Goal: Transaction & Acquisition: Purchase product/service

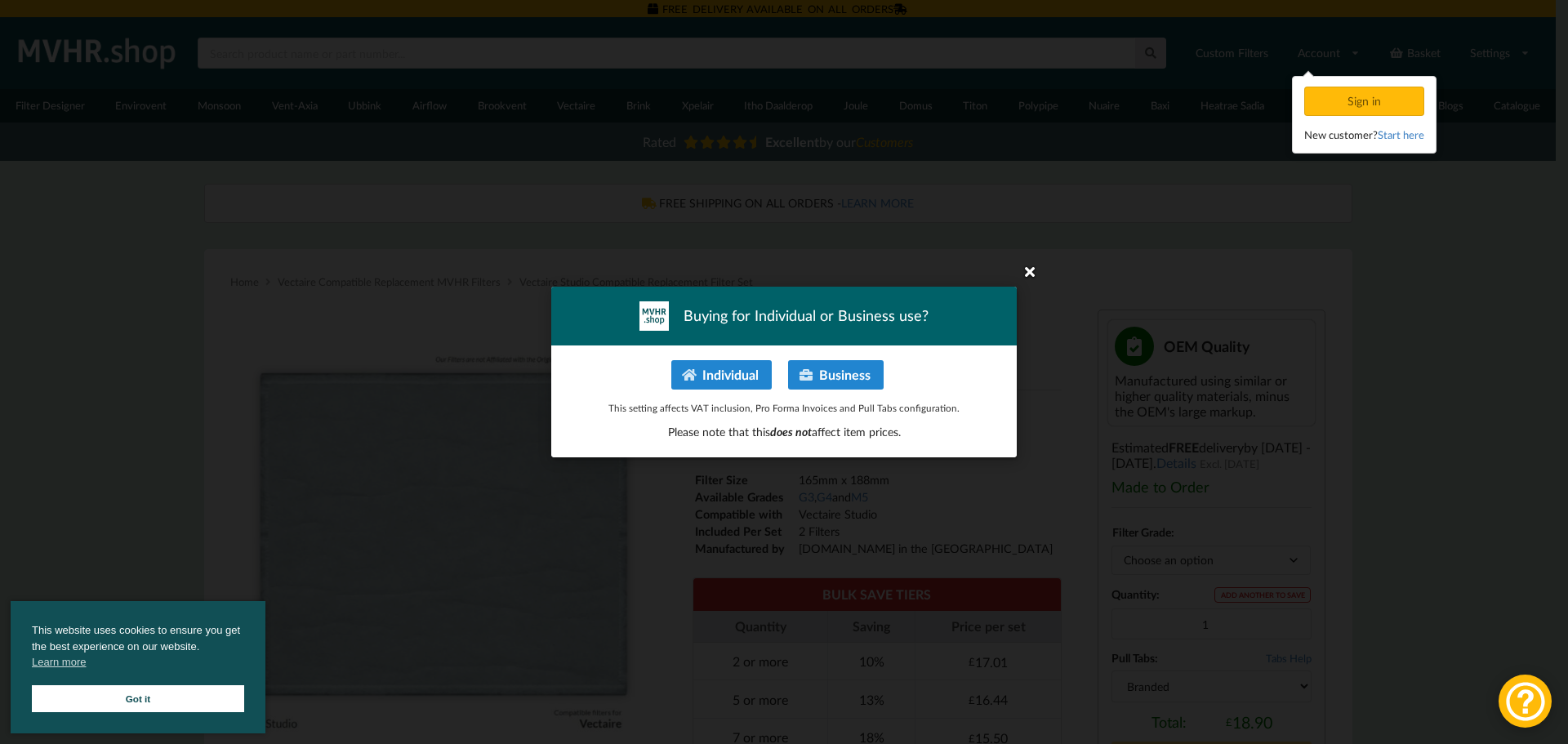
click at [1035, 272] on icon at bounding box center [1030, 272] width 26 height 26
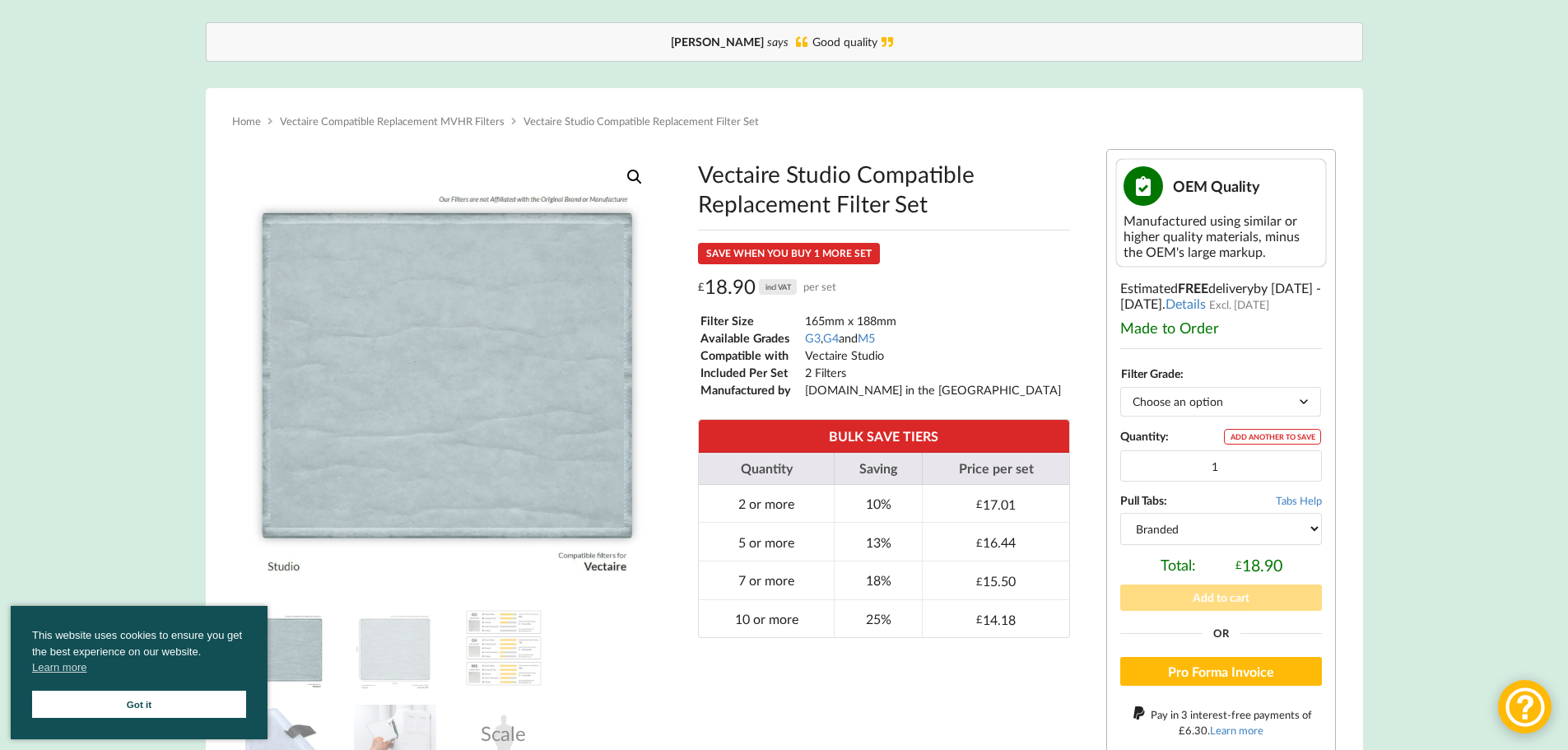
scroll to position [164, 0]
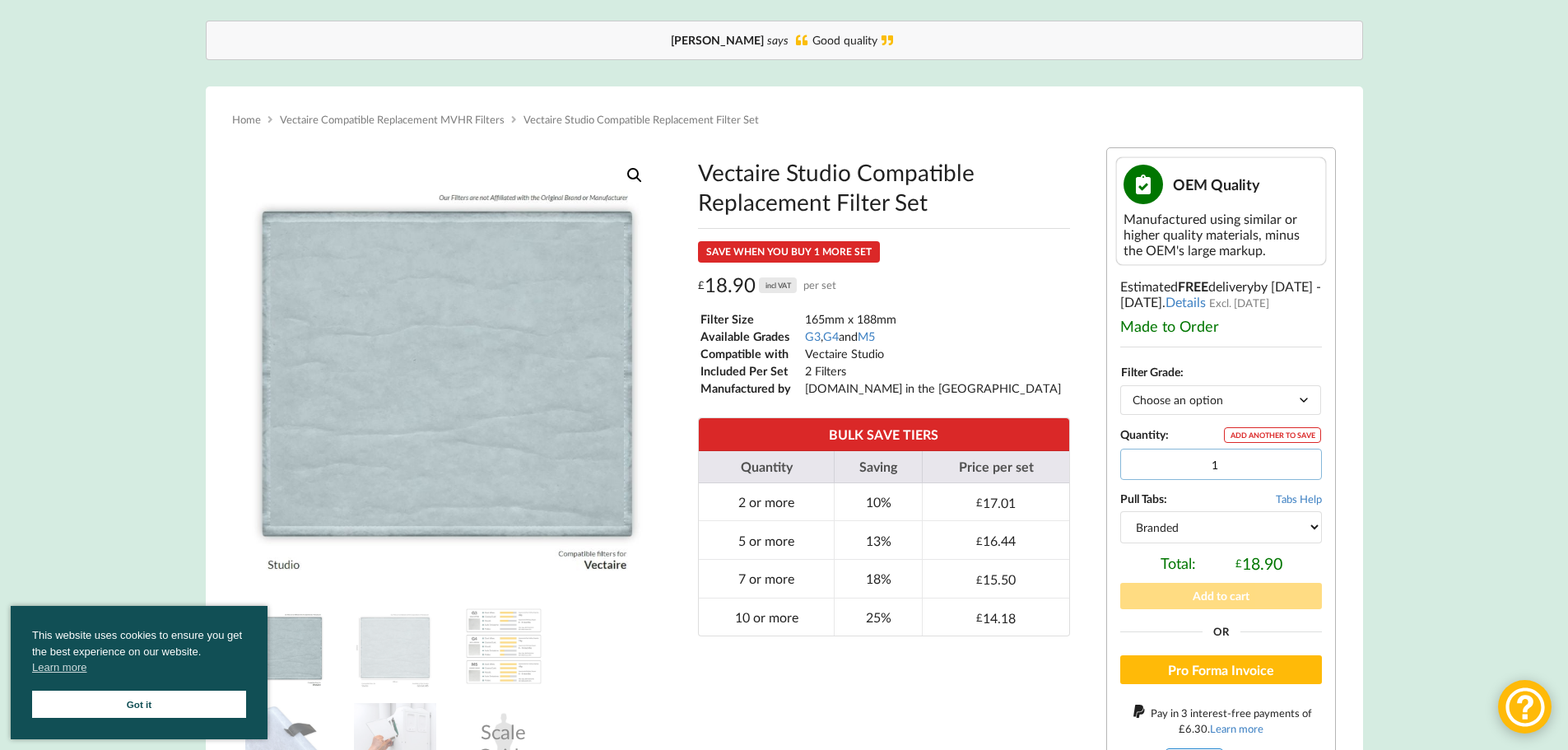
drag, startPoint x: 1238, startPoint y: 469, endPoint x: 1163, endPoint y: 480, distance: 75.8
click at [1163, 480] on input "1" at bounding box center [1222, 464] width 202 height 31
click at [1208, 401] on select "Choose an option G3 G4 M5" at bounding box center [1221, 400] width 201 height 29
click at [1121, 385] on select "Choose an option G3 G4 M5" at bounding box center [1221, 400] width 201 height 29
select select "G3"
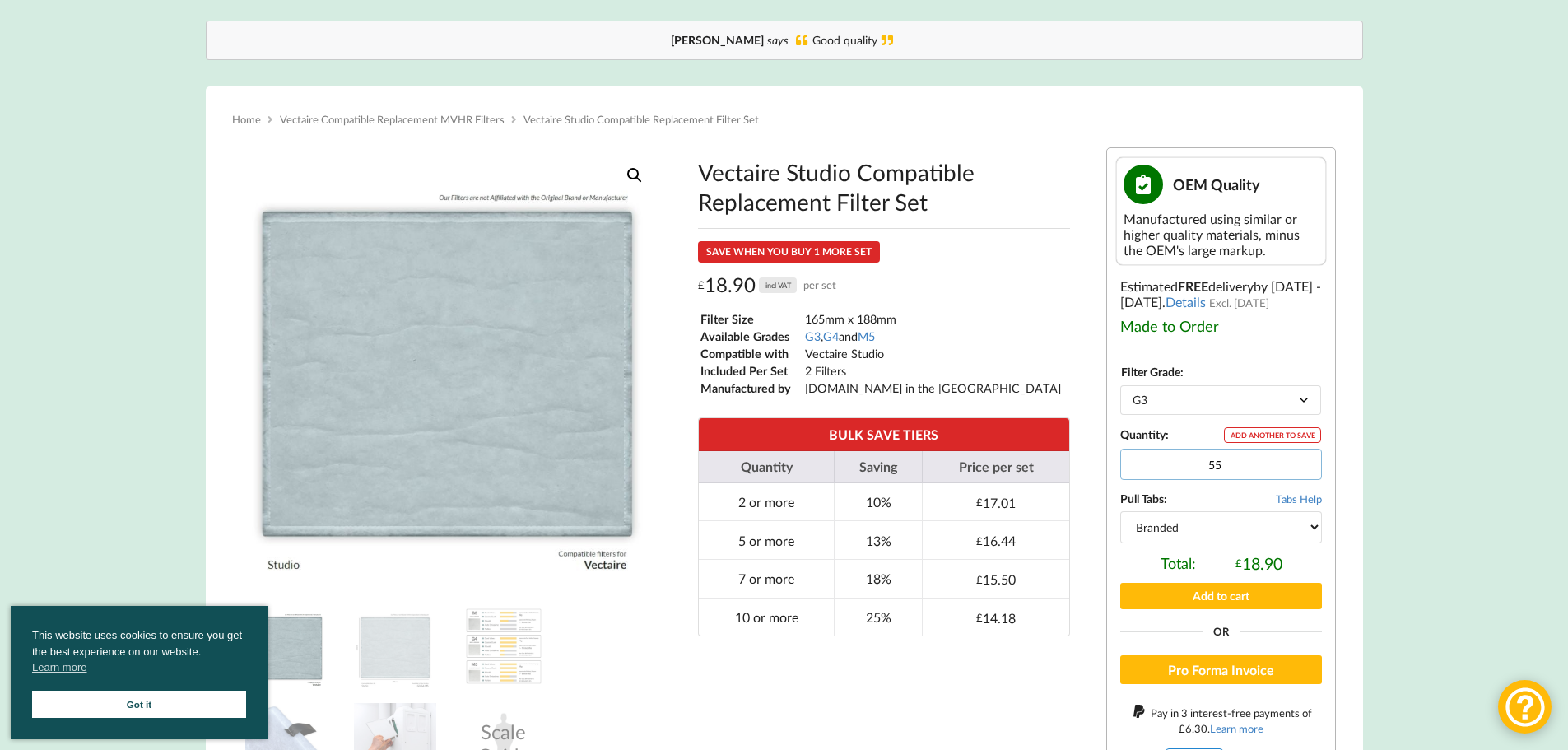
type input "55"
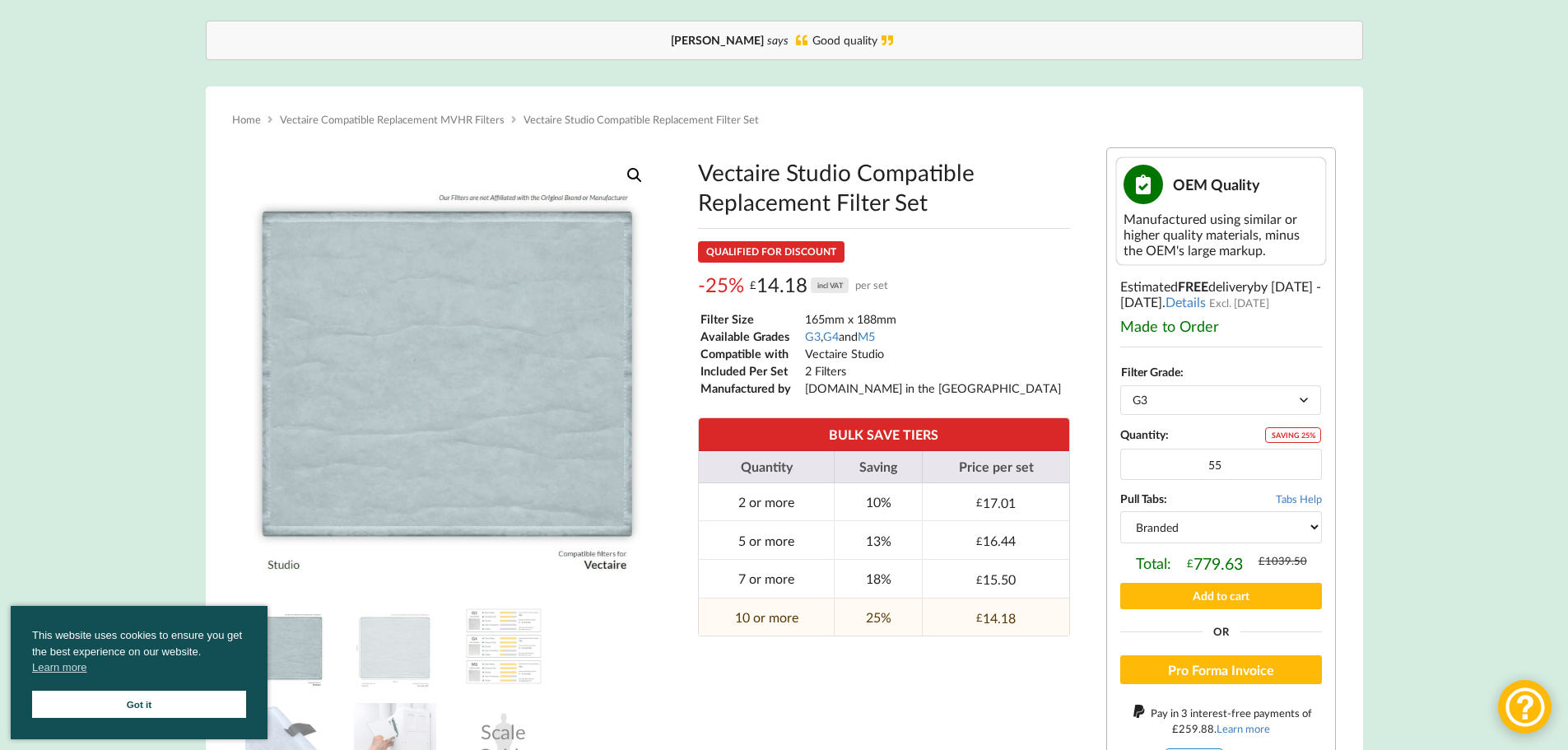
click at [1215, 486] on div "Vectaire Studio Compatible Replacement Filter Set quantity SAVING 25% 55 Pull T…" at bounding box center [1222, 503] width 202 height 151
click at [1223, 538] on select "Branded Black" at bounding box center [1222, 526] width 202 height 31
click at [1121, 527] on select "Branded Black" at bounding box center [1222, 526] width 202 height 31
click at [1188, 570] on span "£" at bounding box center [1189, 563] width 7 height 13
click at [1196, 541] on select "Branded Black" at bounding box center [1222, 526] width 202 height 31
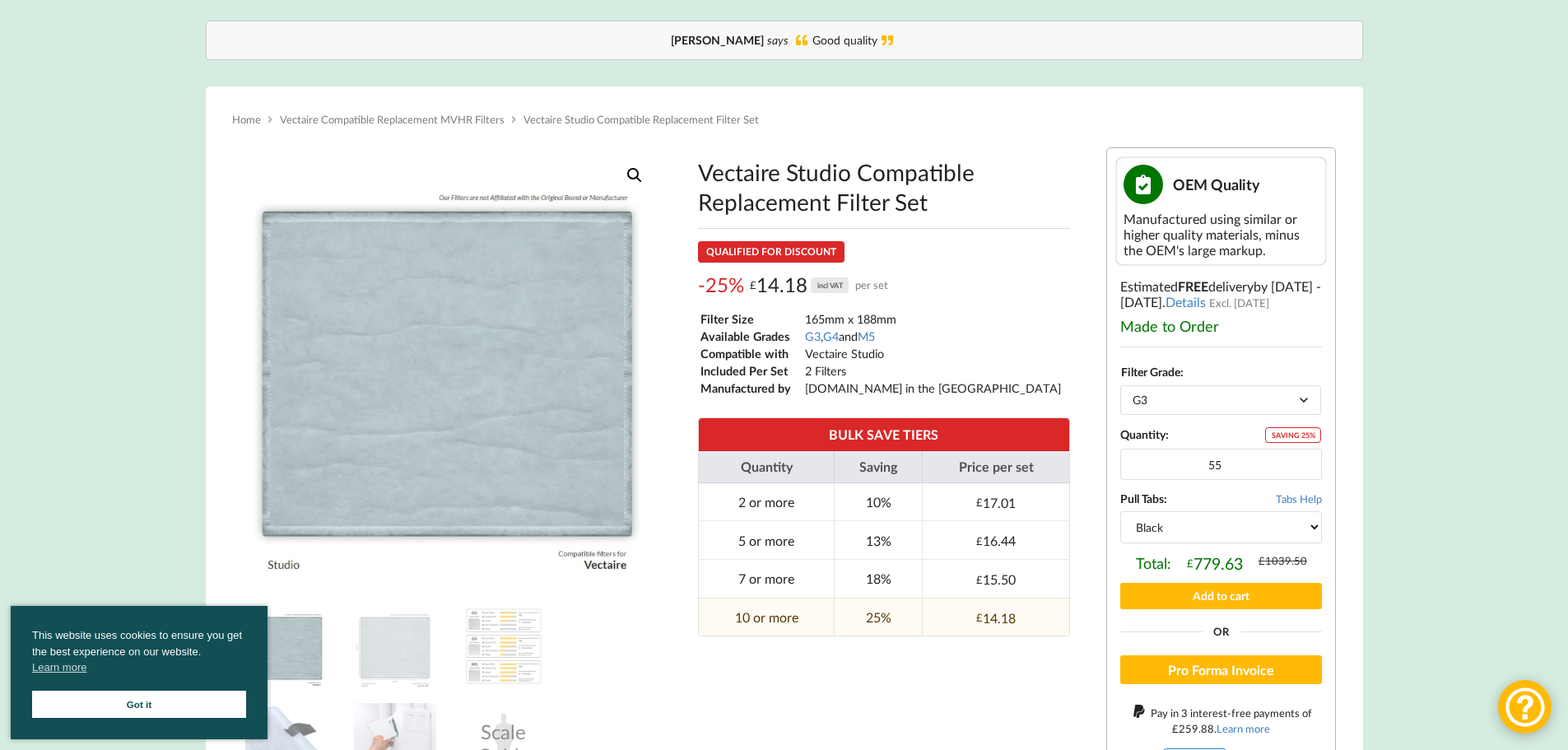
select select "branded"
click at [1121, 527] on select "Branded Black" at bounding box center [1222, 526] width 202 height 31
click at [1087, 538] on div "Vectaire Studio Compatible Replacement Filter Set QUALIFIED FOR DISCOUNT -25% £…" at bounding box center [884, 478] width 421 height 684
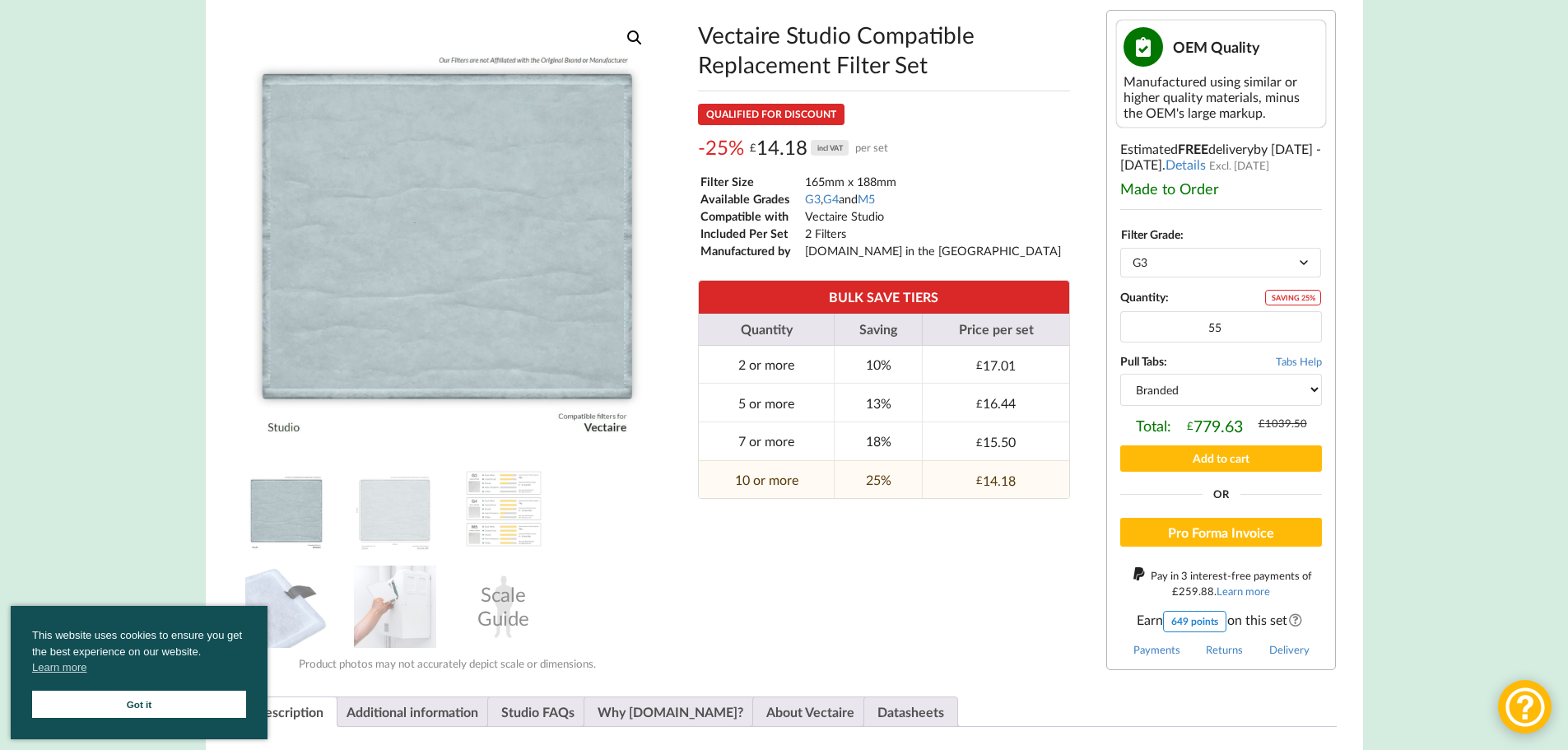
scroll to position [247, 0]
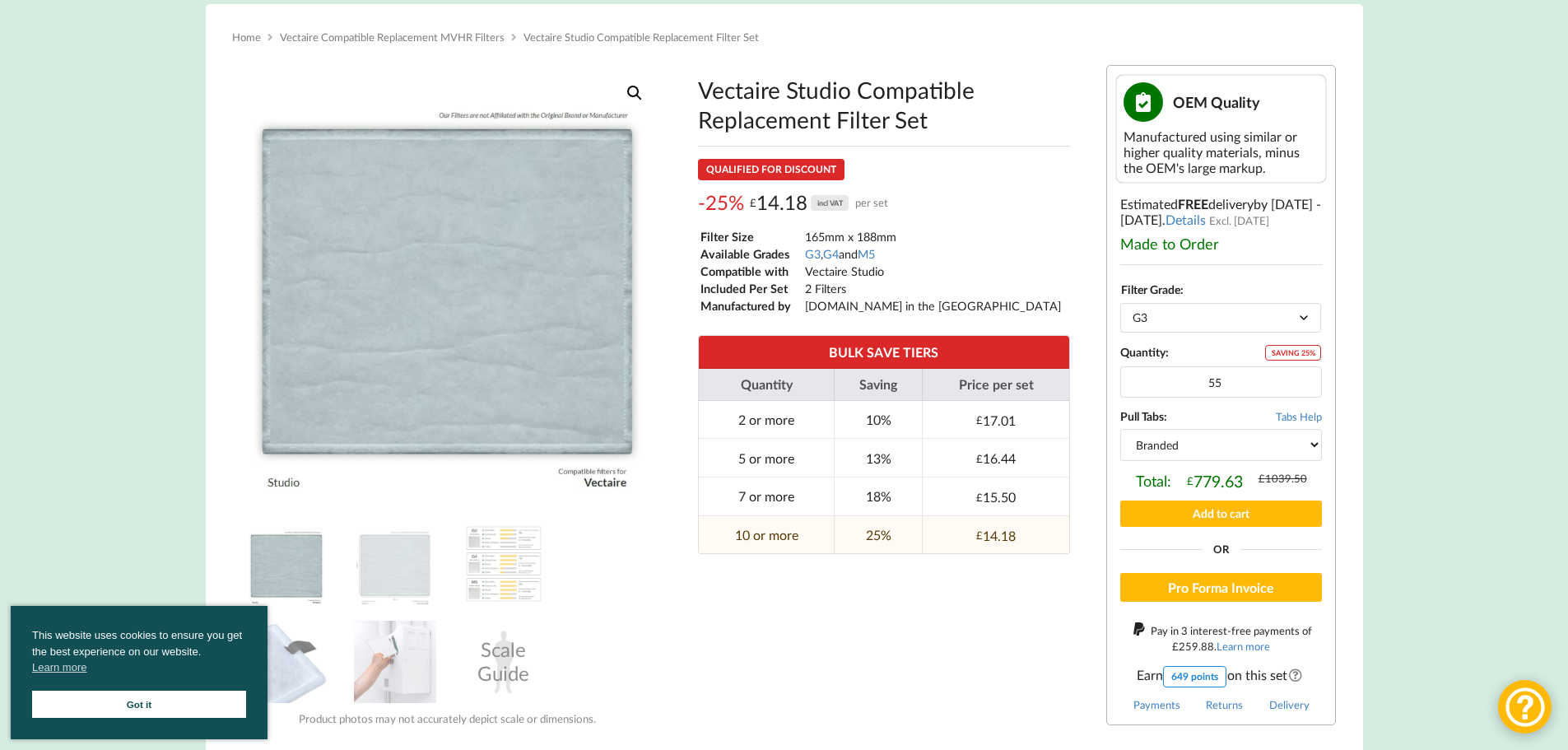
click at [170, 693] on link "Got it" at bounding box center [139, 705] width 214 height 27
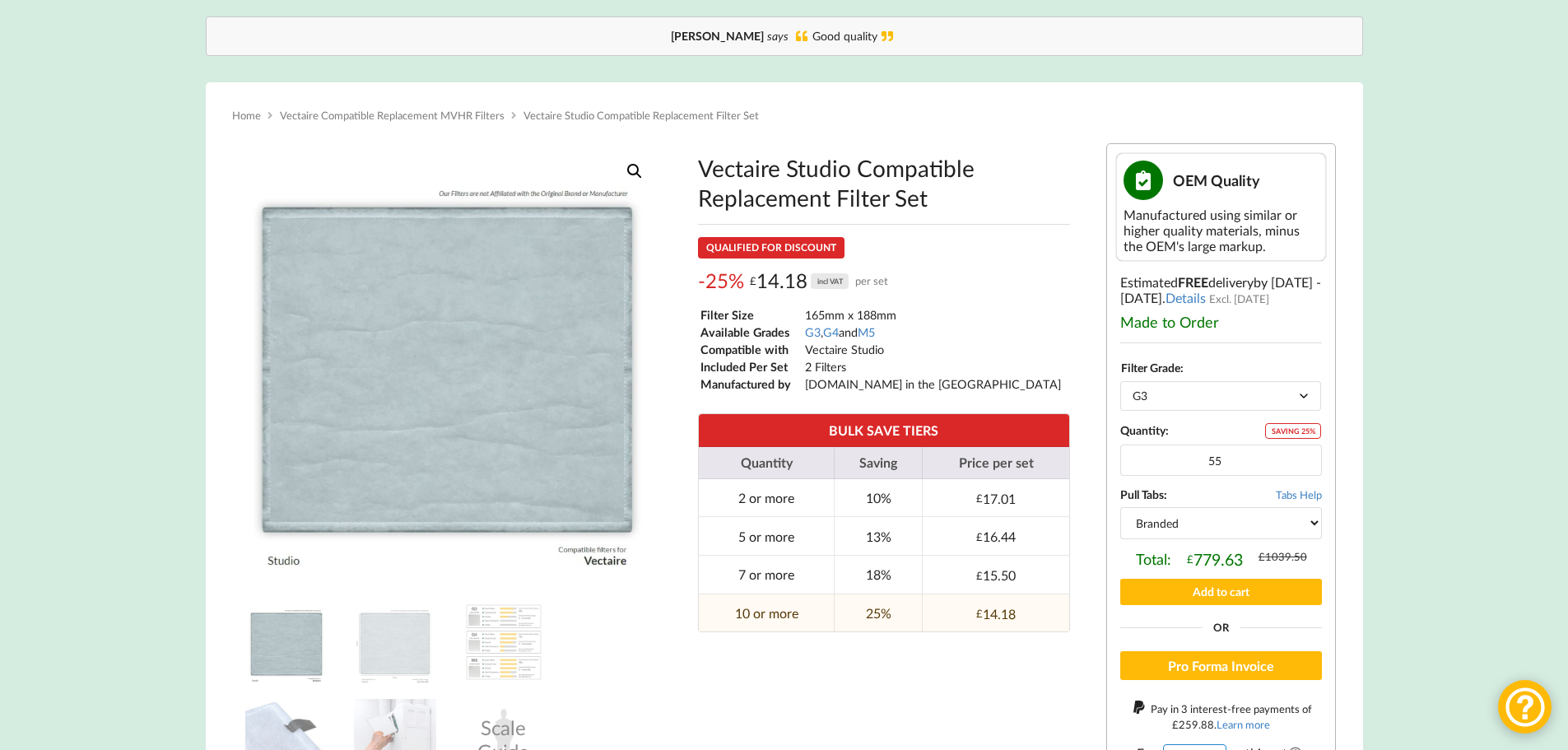
scroll to position [164, 0]
